Goal: Information Seeking & Learning: Learn about a topic

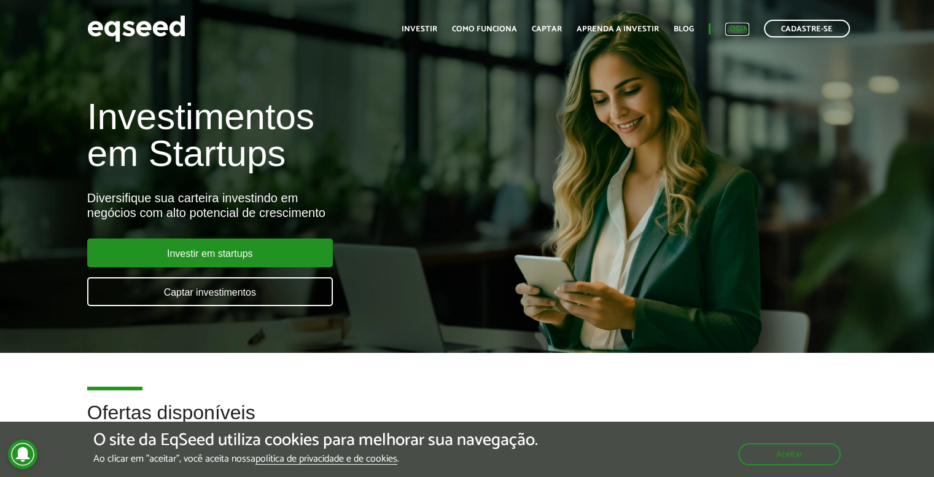
click at [733, 25] on link "Login" at bounding box center [737, 29] width 24 height 8
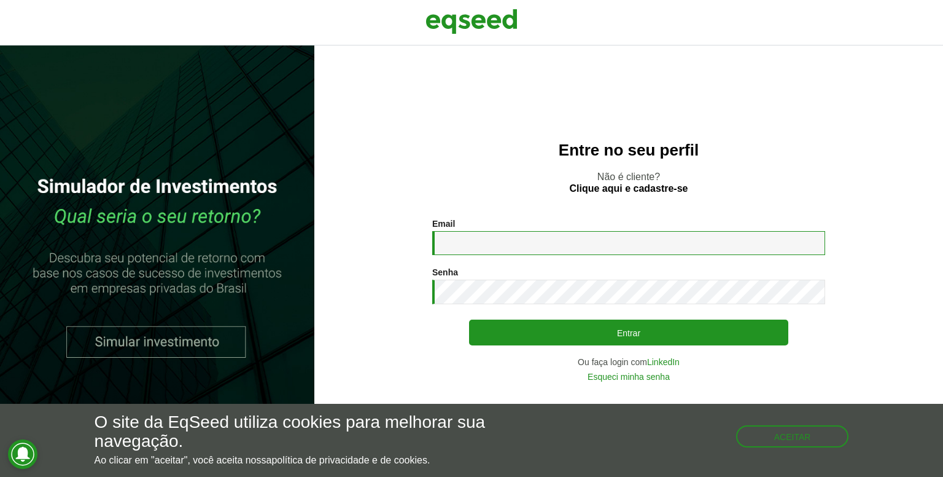
click at [486, 250] on input "Email *" at bounding box center [628, 243] width 393 height 24
type input "**********"
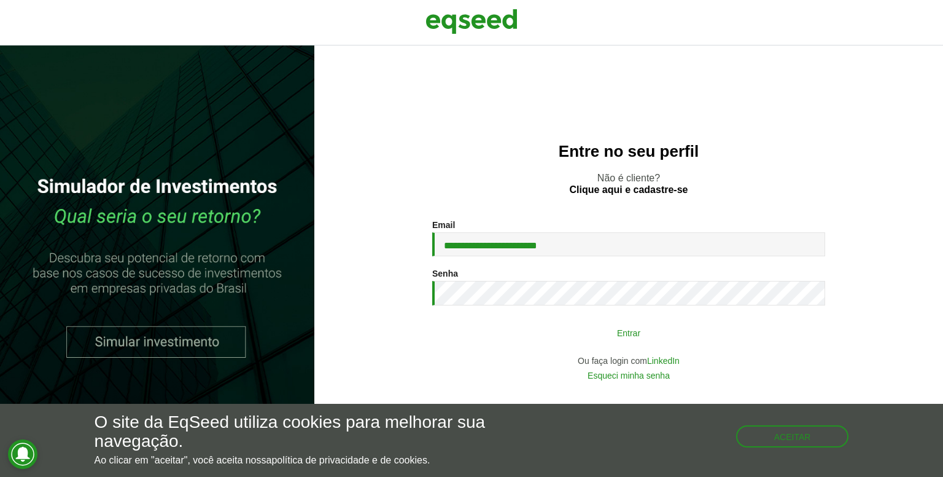
click at [508, 330] on button "Entrar" at bounding box center [628, 332] width 319 height 23
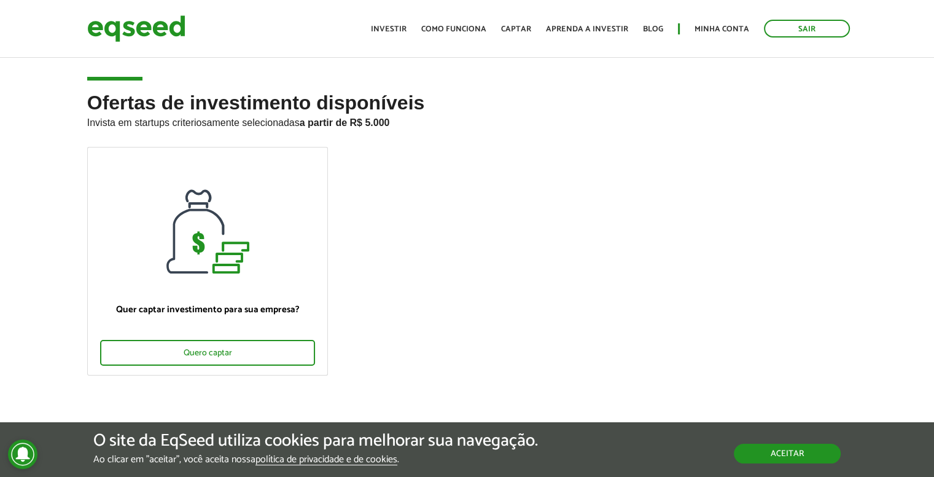
click at [766, 453] on button "Aceitar" at bounding box center [787, 453] width 107 height 20
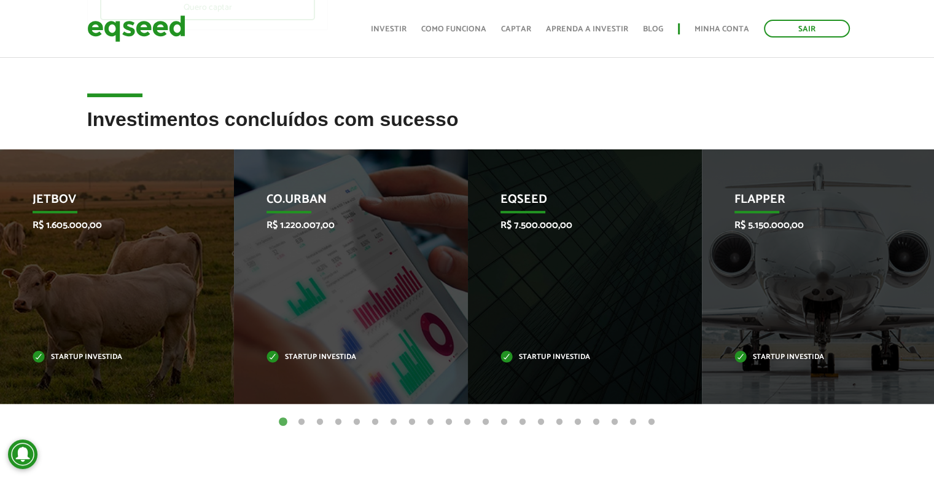
scroll to position [346, 0]
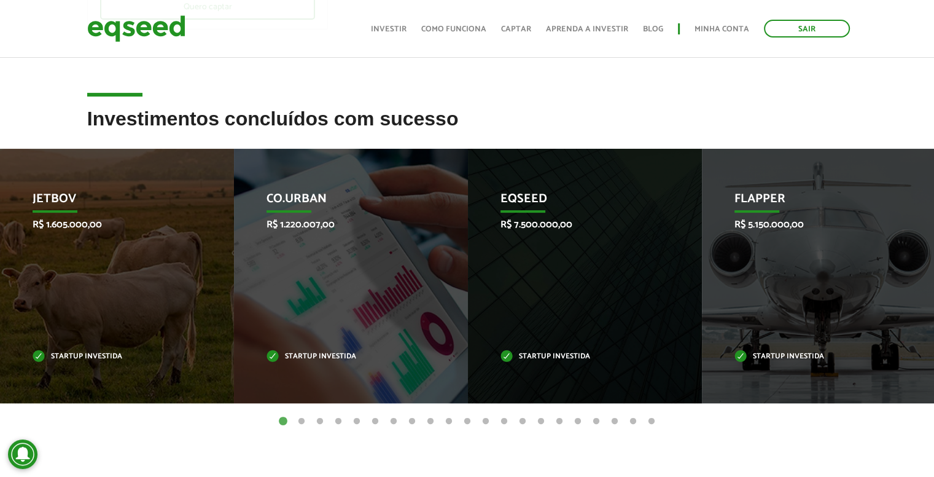
click at [299, 421] on button "2" at bounding box center [301, 421] width 12 height 12
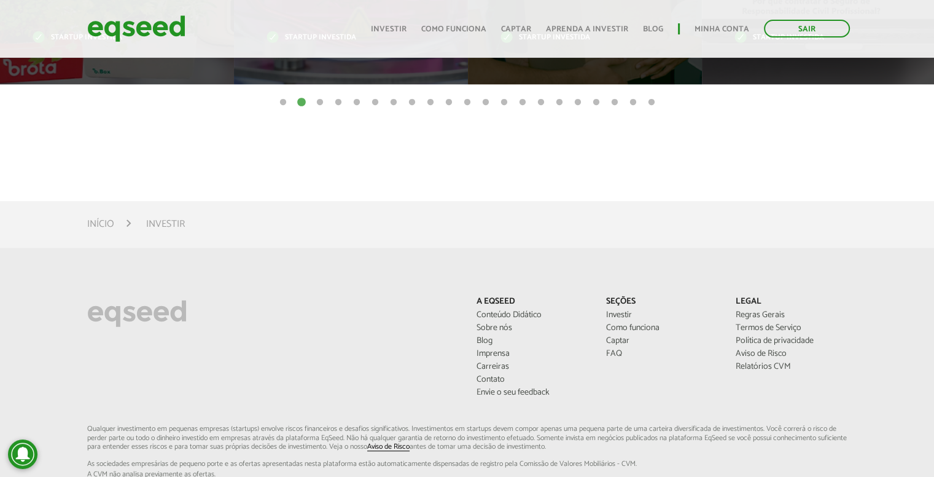
scroll to position [663, 0]
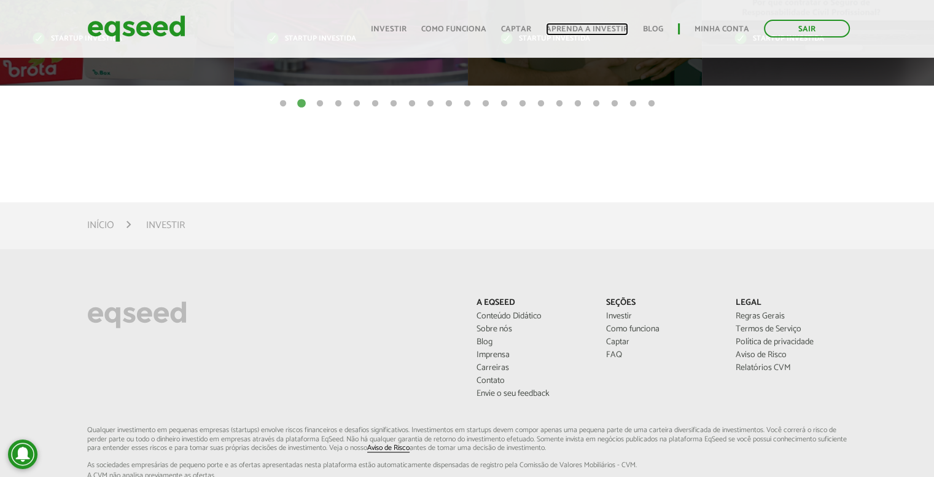
click at [604, 29] on link "Aprenda a investir" at bounding box center [587, 29] width 82 height 8
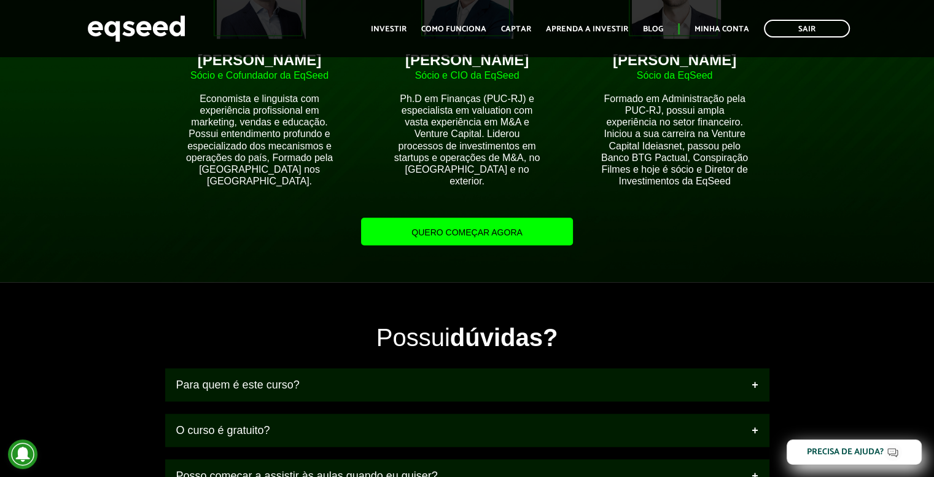
scroll to position [1148, 0]
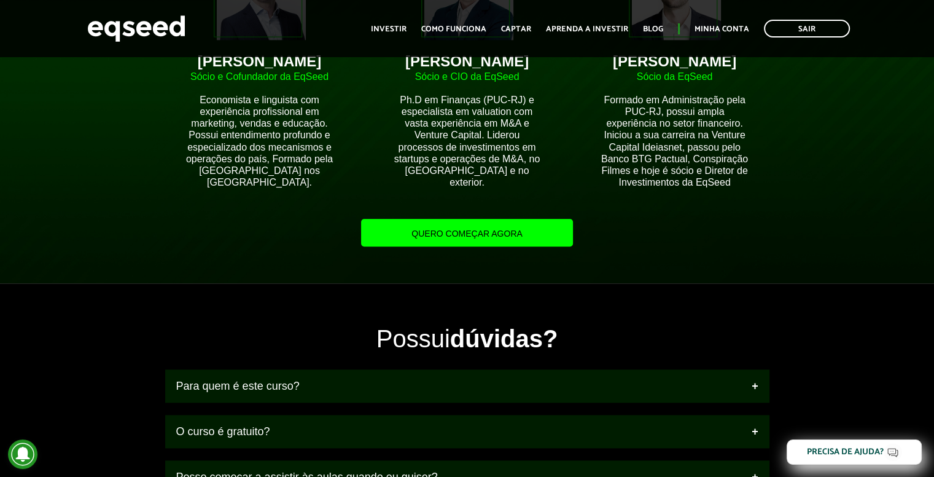
click at [482, 246] on link "Quero começar agora" at bounding box center [466, 233] width 211 height 28
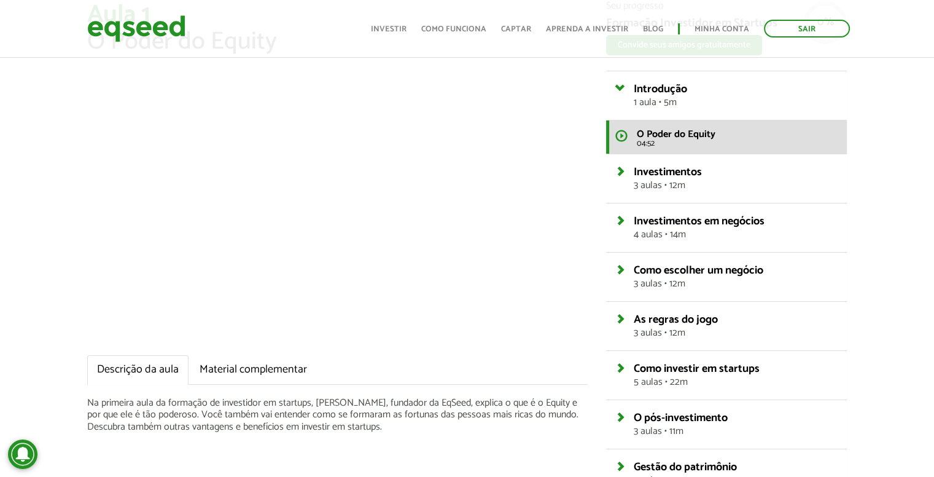
scroll to position [86, 0]
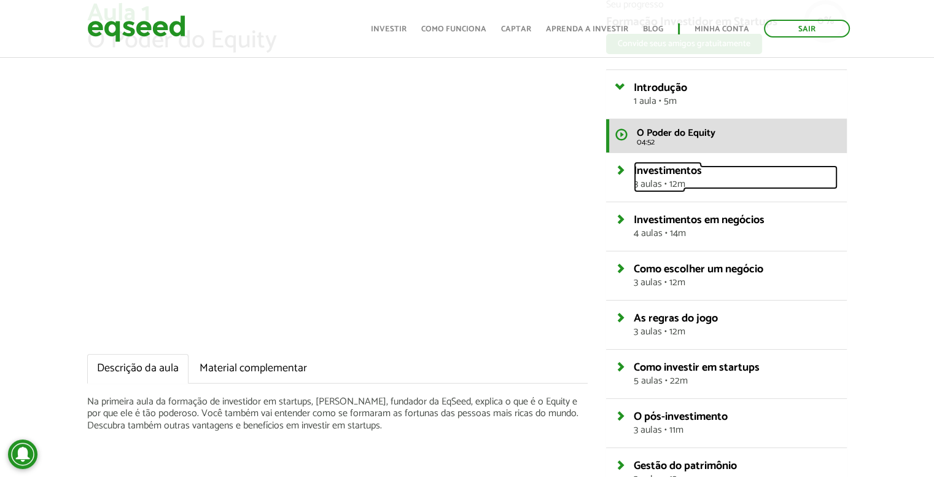
click at [634, 169] on link "Investimentos 3 aulas • 12m" at bounding box center [736, 177] width 204 height 24
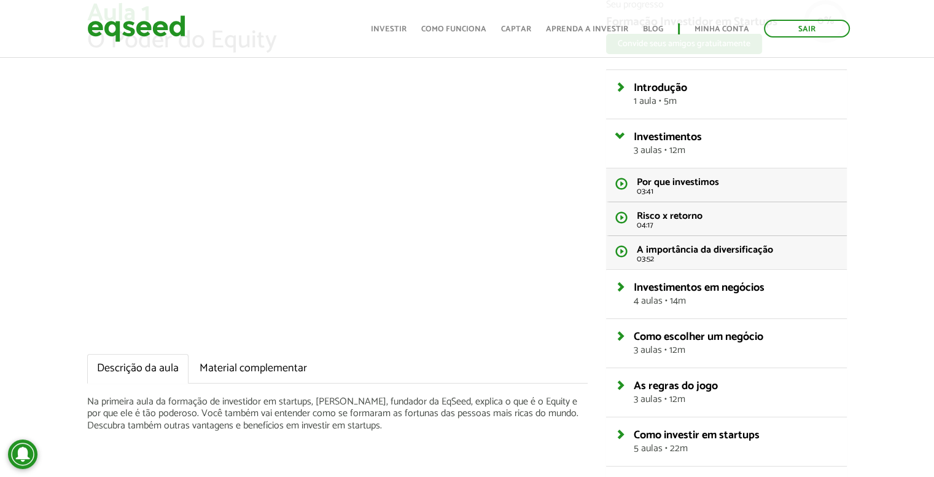
click at [614, 137] on div "Investimentos 3 aulas • 12m" at bounding box center [726, 143] width 241 height 49
click at [634, 135] on link "Investimentos 3 aulas • 12m" at bounding box center [736, 143] width 204 height 24
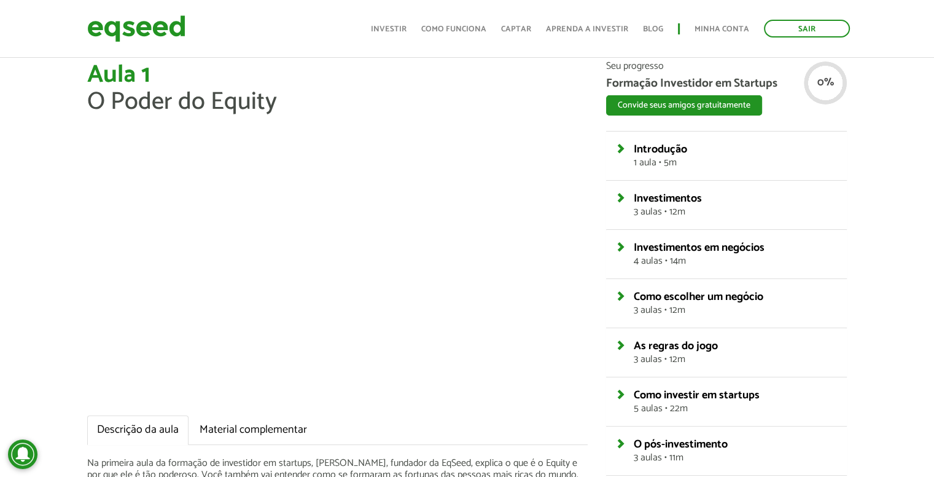
scroll to position [18, 0]
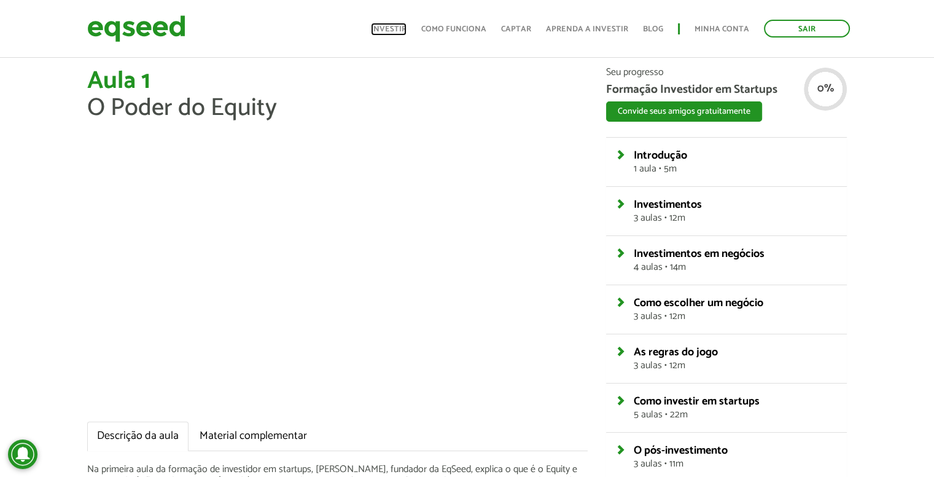
click at [393, 30] on link "Investir" at bounding box center [389, 29] width 36 height 8
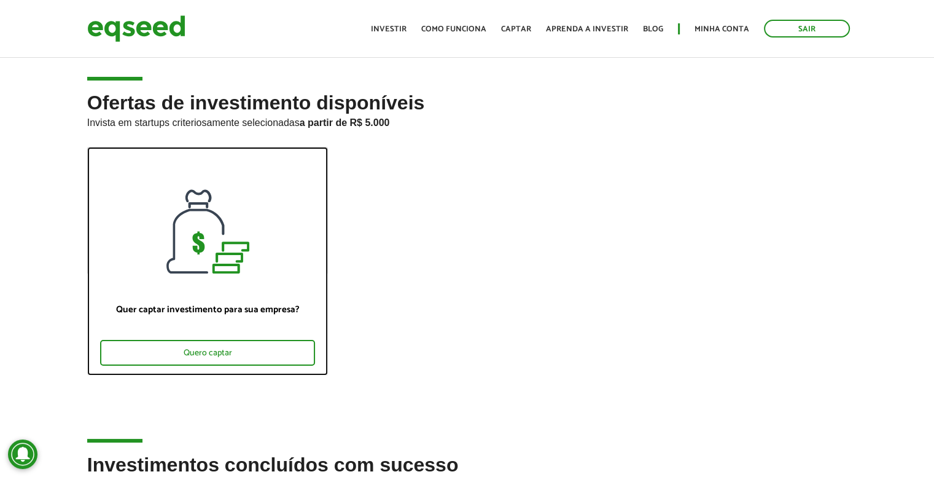
click at [167, 249] on div at bounding box center [208, 210] width 240 height 126
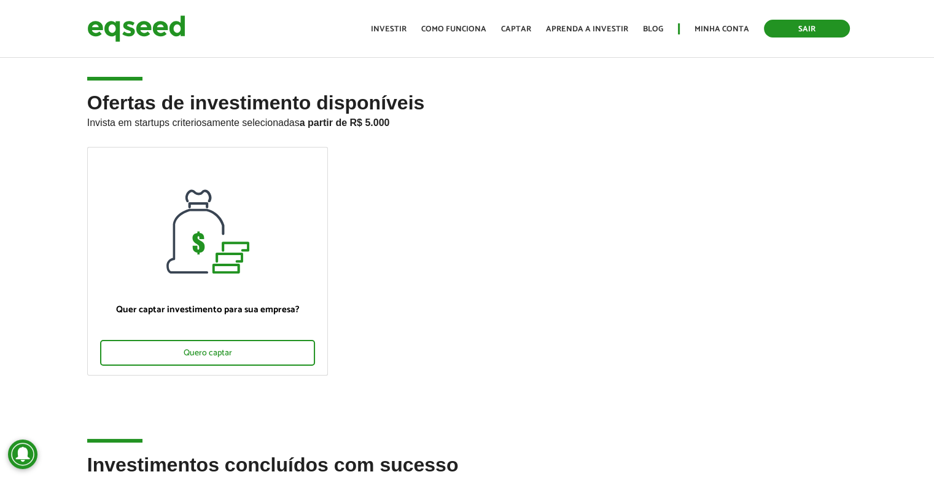
click at [800, 33] on link "Sair" at bounding box center [807, 29] width 86 height 18
